Goal: Task Accomplishment & Management: Complete application form

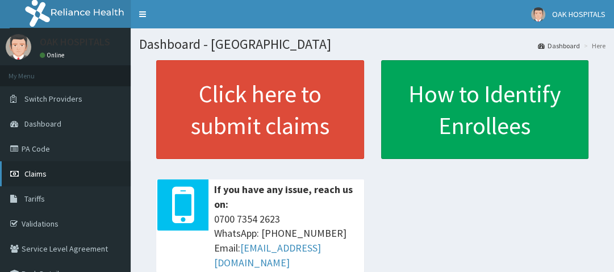
click at [51, 178] on link "Claims" at bounding box center [65, 173] width 131 height 25
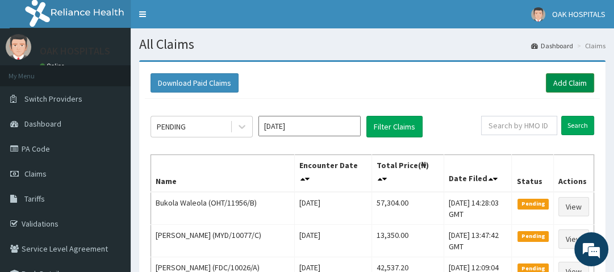
click at [575, 80] on link "Add Claim" at bounding box center [570, 82] width 48 height 19
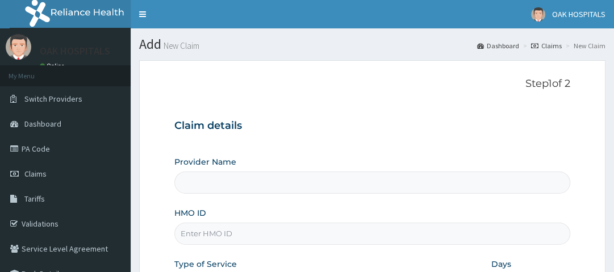
type input "Oak Hospitals"
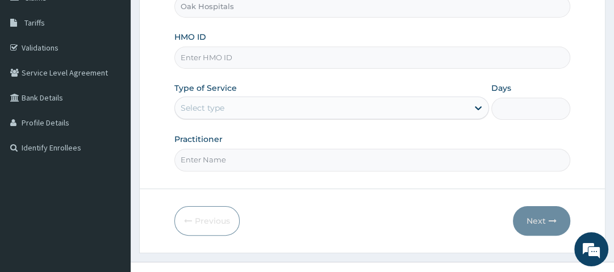
scroll to position [177, 0]
click at [225, 59] on input "HMO ID" at bounding box center [371, 57] width 395 height 22
type input "d"
type input "DGC/10016/A"
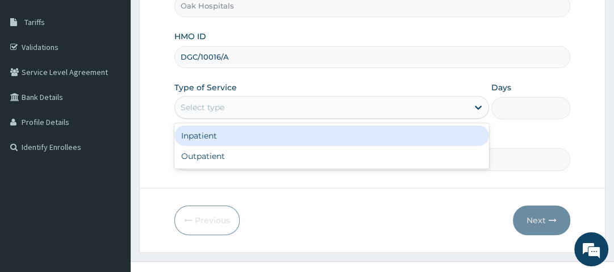
click at [202, 108] on div "Select type" at bounding box center [203, 107] width 44 height 11
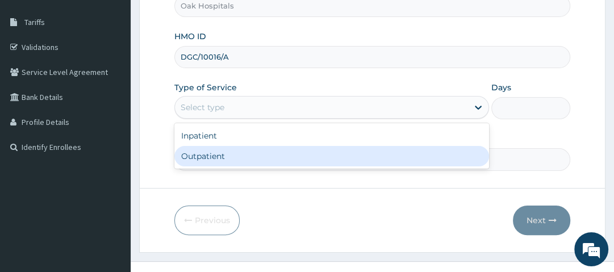
click at [207, 152] on div "Outpatient" at bounding box center [331, 156] width 315 height 20
type input "1"
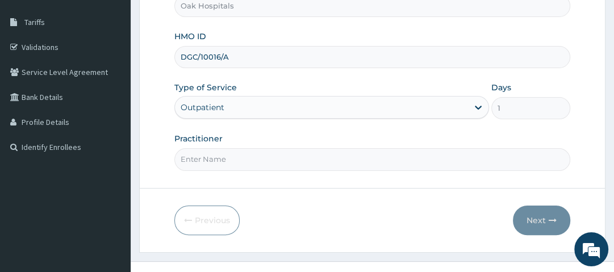
click at [207, 152] on input "Practitioner" at bounding box center [371, 159] width 395 height 22
type input "DR OJI"
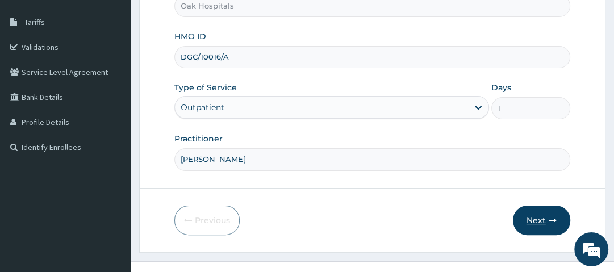
click at [541, 216] on button "Next" at bounding box center [541, 221] width 57 height 30
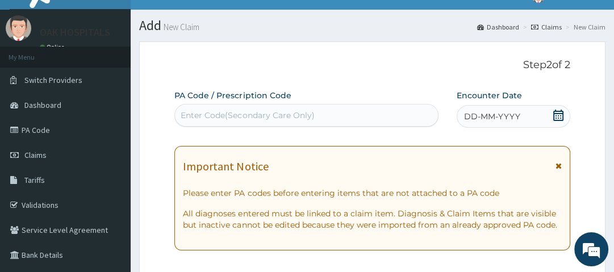
scroll to position [0, 0]
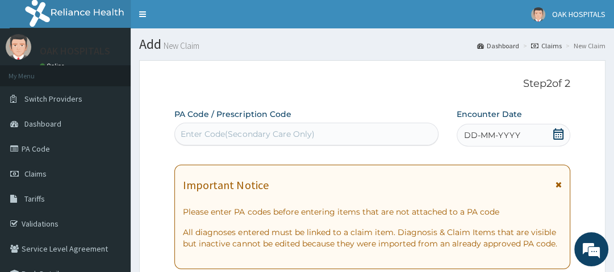
click at [212, 137] on div "Enter Code(Secondary Care Only)" at bounding box center [247, 133] width 133 height 11
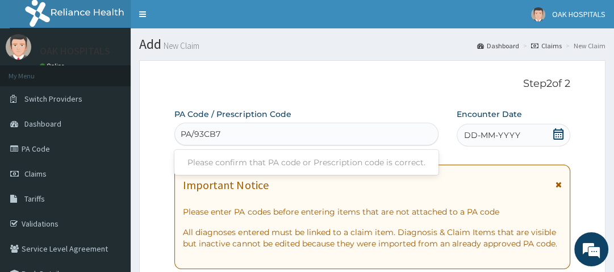
type input "PA/93CB78"
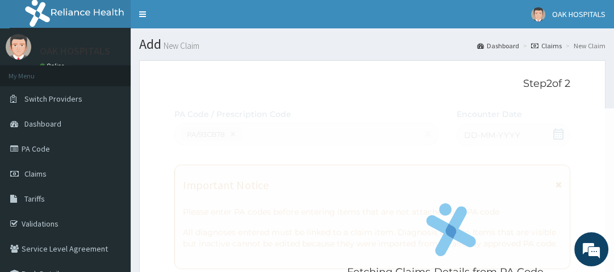
drag, startPoint x: 371, startPoint y: 84, endPoint x: 316, endPoint y: 99, distance: 57.2
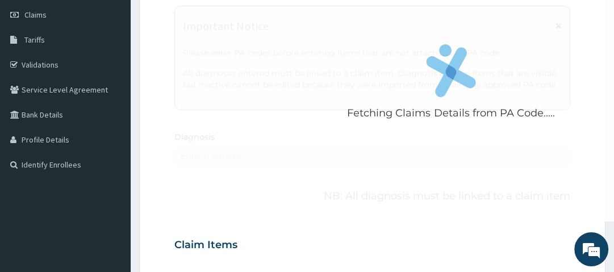
scroll to position [158, 0]
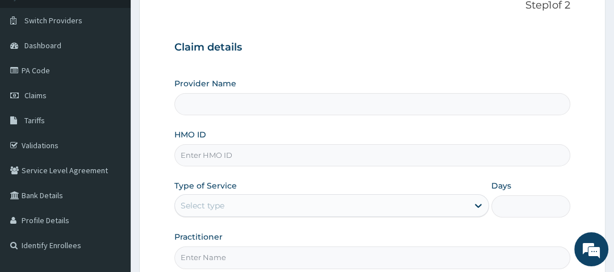
click at [202, 153] on input "HMO ID" at bounding box center [371, 155] width 395 height 22
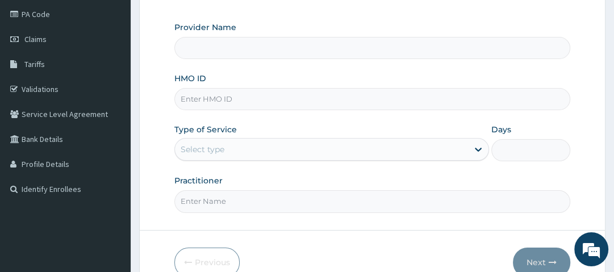
scroll to position [137, 0]
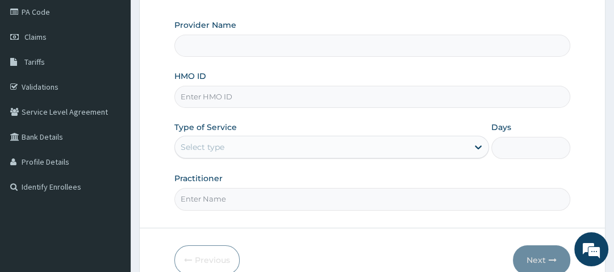
click at [232, 97] on input "HMO ID" at bounding box center [371, 97] width 395 height 22
type input "ELN/10107/A"
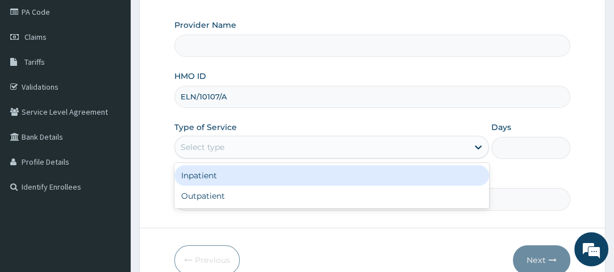
click at [241, 145] on div "Select type" at bounding box center [321, 147] width 293 height 18
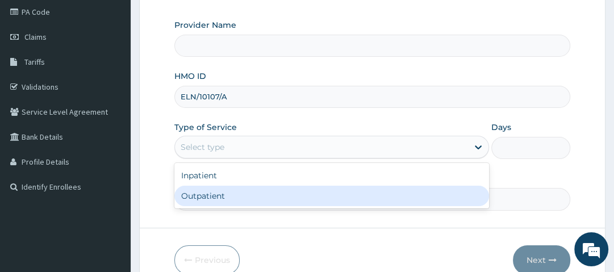
click at [235, 193] on div "Outpatient" at bounding box center [331, 196] width 315 height 20
type input "1"
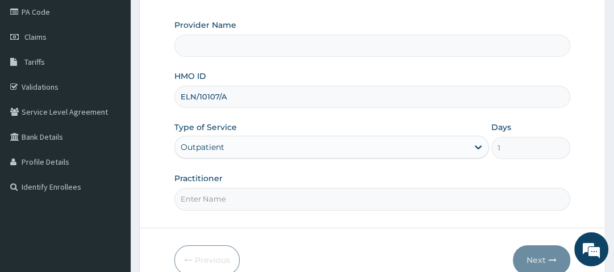
click at [235, 201] on input "Practitioner" at bounding box center [371, 199] width 395 height 22
type input "DR OJI"
click at [540, 253] on button "Next" at bounding box center [541, 260] width 57 height 30
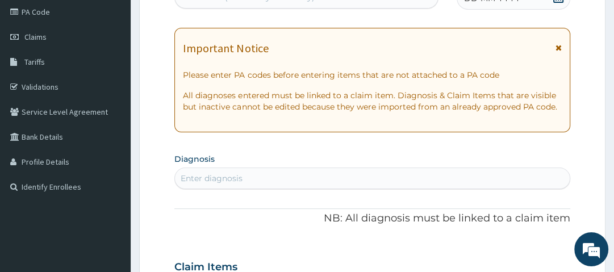
scroll to position [0, 0]
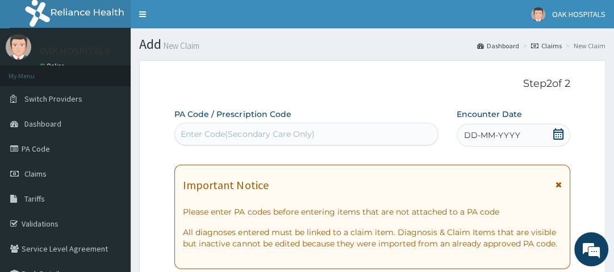
click at [327, 133] on div "Enter Code(Secondary Care Only)" at bounding box center [306, 134] width 263 height 18
type input "PA"
